Goal: Information Seeking & Learning: Learn about a topic

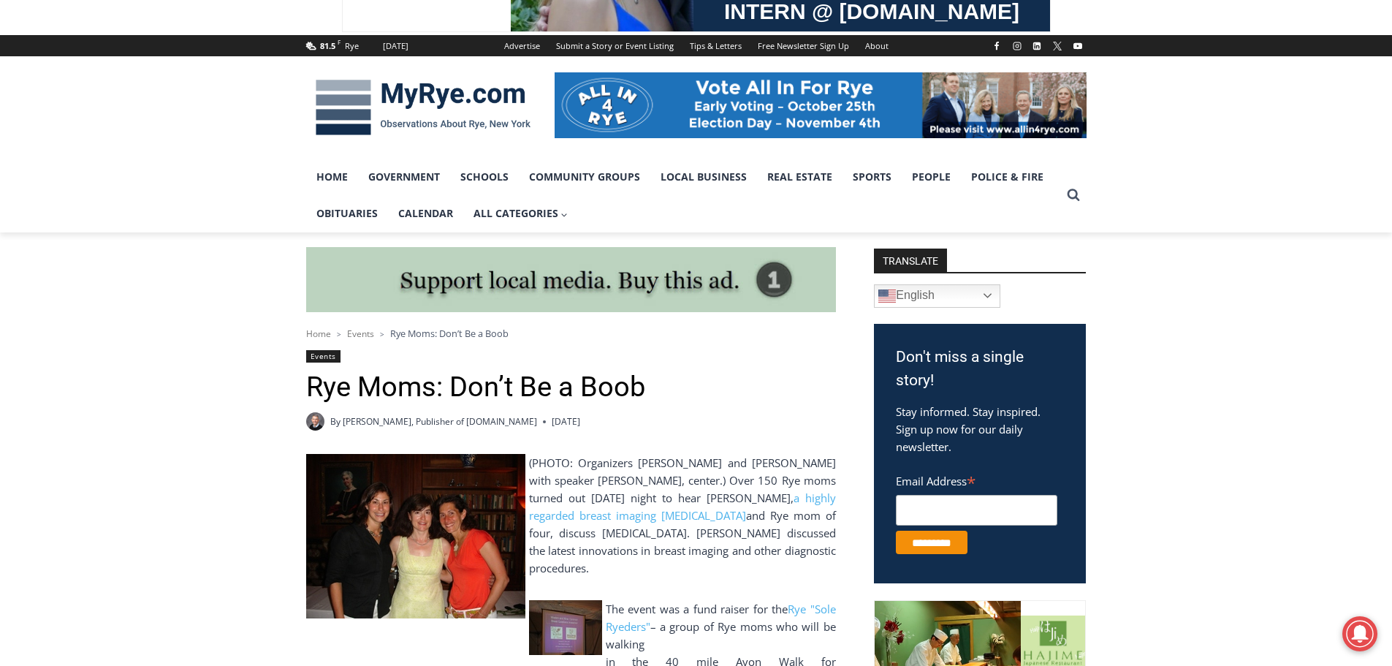
scroll to position [219, 0]
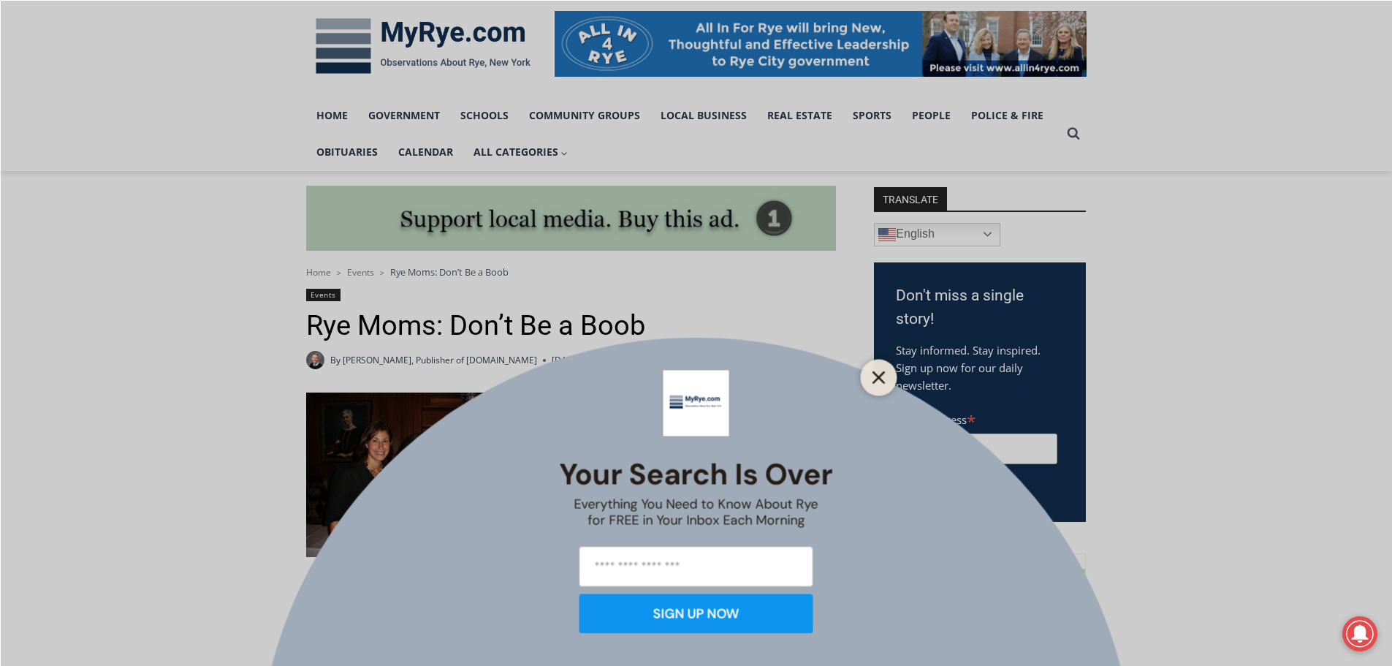
click at [875, 369] on button "Close" at bounding box center [879, 377] width 20 height 20
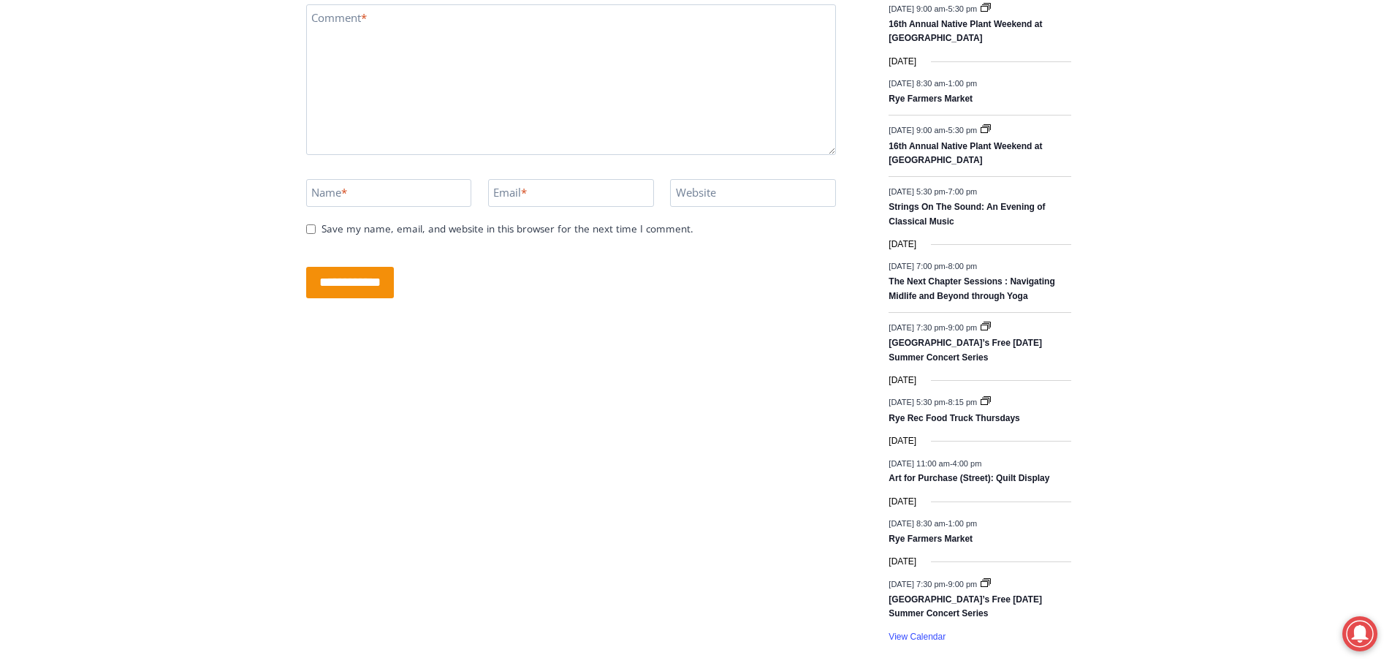
scroll to position [1973, 0]
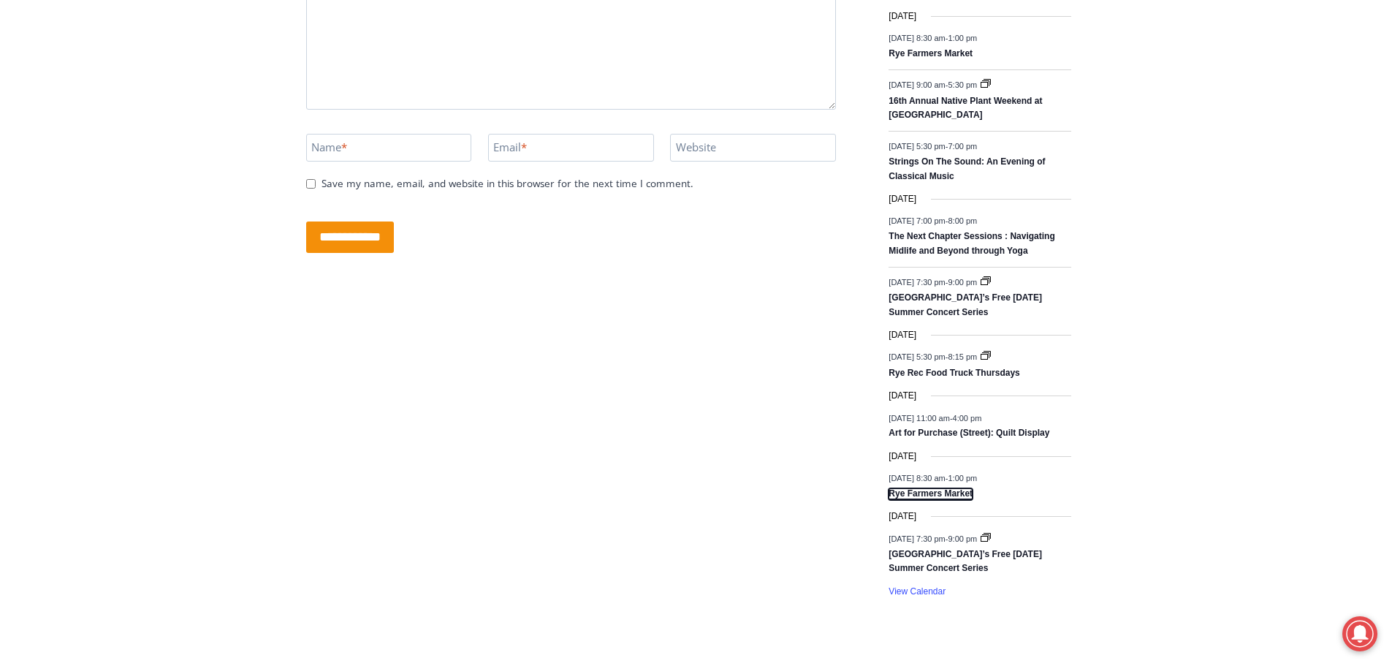
click at [959, 495] on link "Rye Farmers Market" at bounding box center [931, 494] width 84 height 12
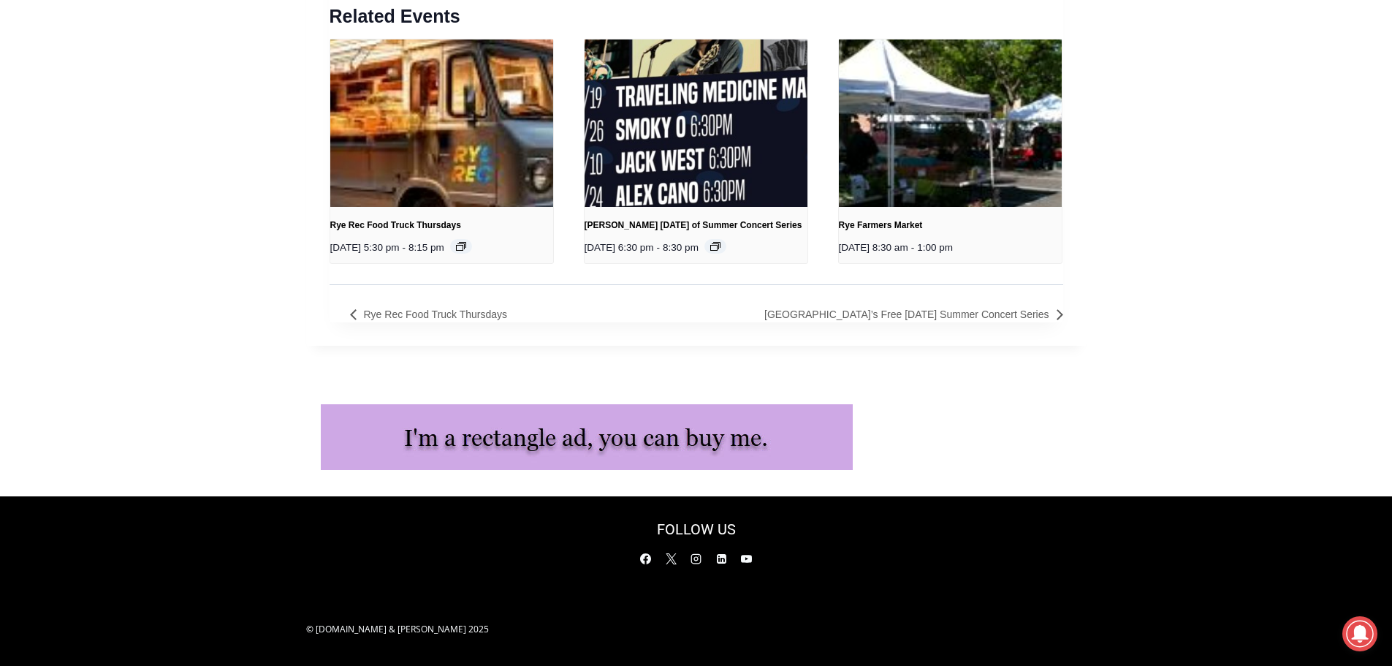
scroll to position [1578, 0]
